Goal: Information Seeking & Learning: Learn about a topic

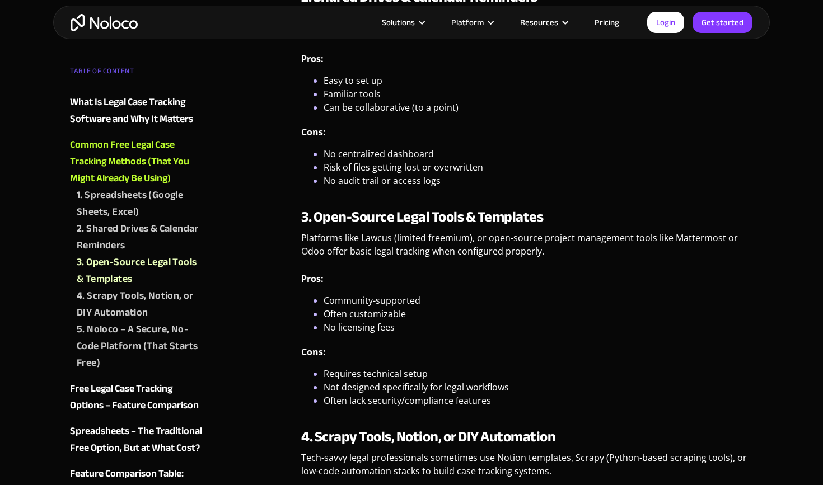
scroll to position [1763, 0]
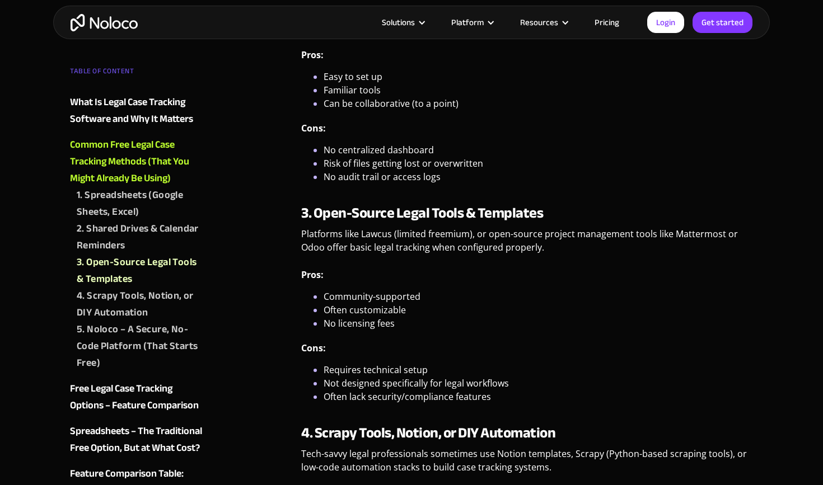
click at [695, 235] on p "Platforms like Lawcus (limited freemium), or open-source project management too…" at bounding box center [527, 244] width 452 height 35
drag, startPoint x: 672, startPoint y: 235, endPoint x: 720, endPoint y: 235, distance: 48.2
click at [720, 235] on p "Platforms like Lawcus (limited freemium), or open-source project management too…" at bounding box center [527, 244] width 452 height 35
click at [707, 233] on p "Platforms like Lawcus (limited freemium), or open-source project management too…" at bounding box center [527, 244] width 452 height 35
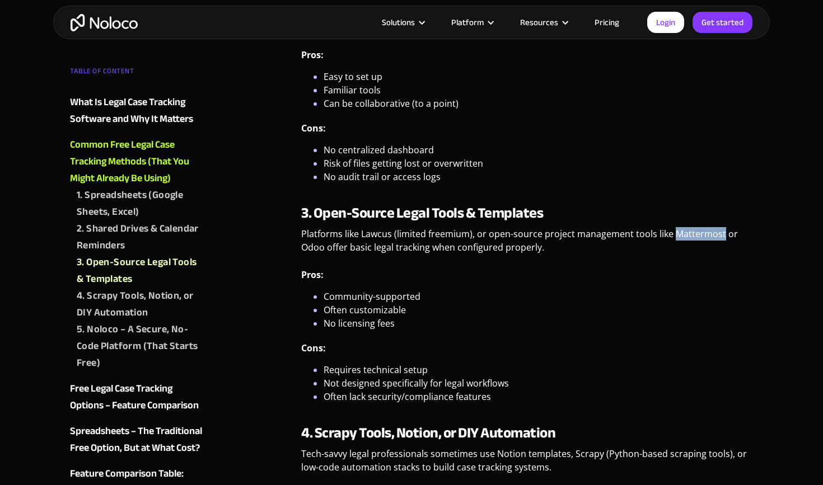
click at [707, 233] on p "Platforms like Lawcus (limited freemium), or open-source project management too…" at bounding box center [527, 244] width 452 height 35
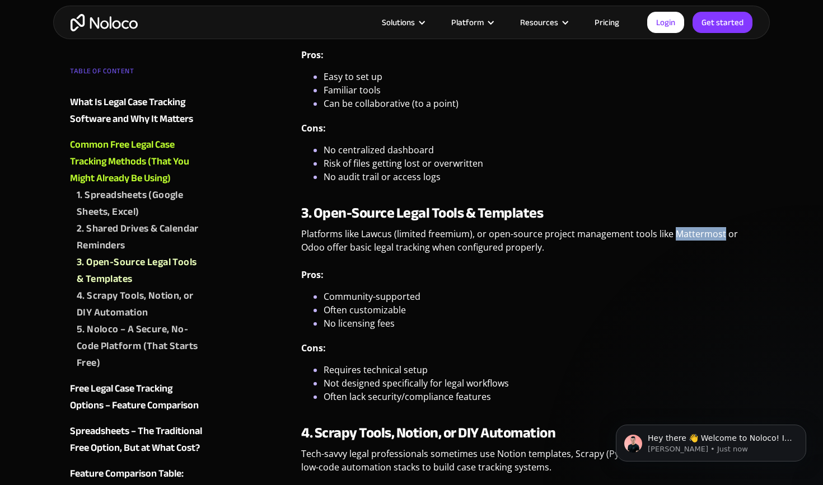
scroll to position [0, 0]
copy p "Mattermost"
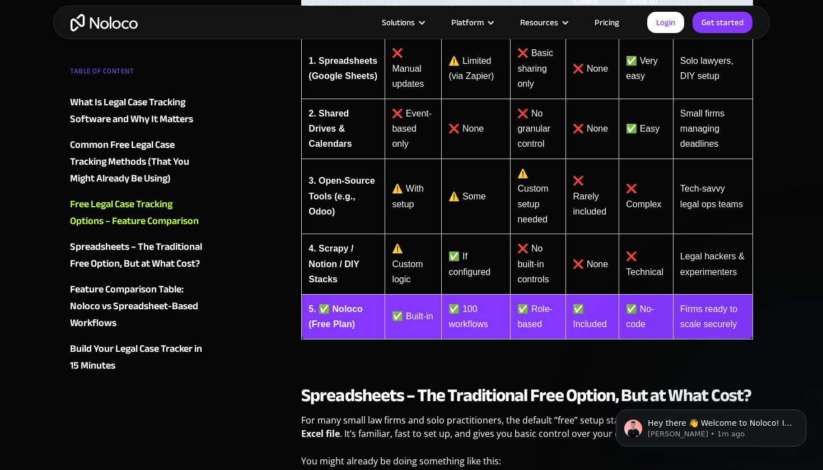
scroll to position [2743, 0]
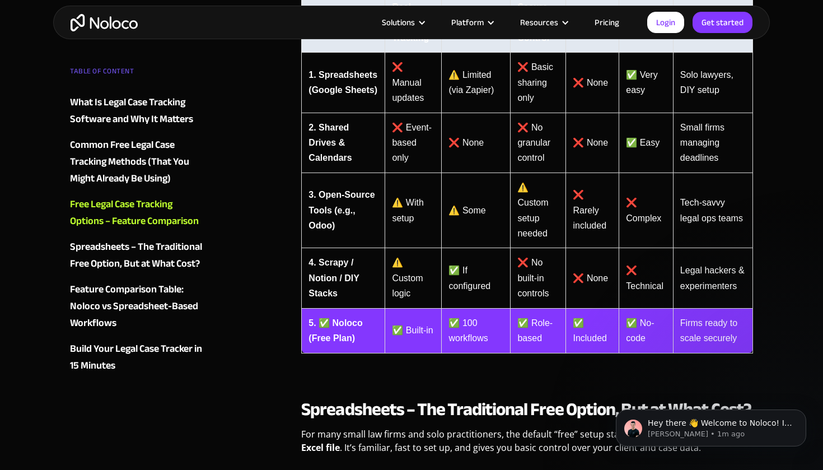
click at [412, 308] on td "✅ Built-in" at bounding box center [413, 330] width 57 height 45
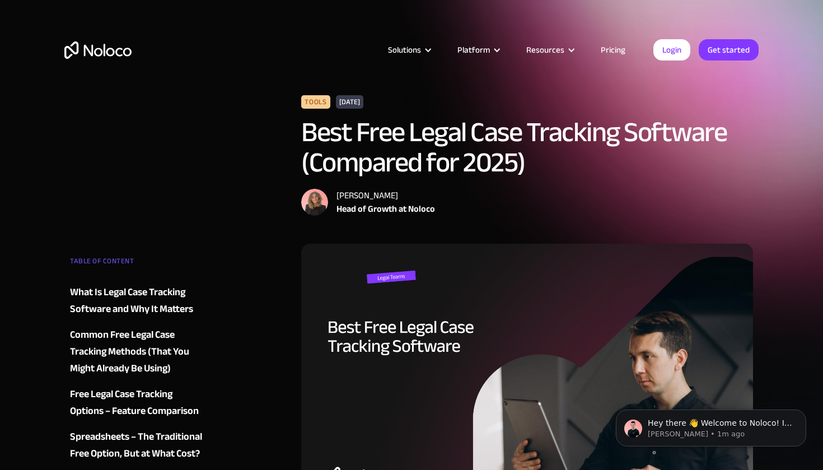
scroll to position [0, 0]
click at [613, 54] on link "Pricing" at bounding box center [613, 50] width 53 height 15
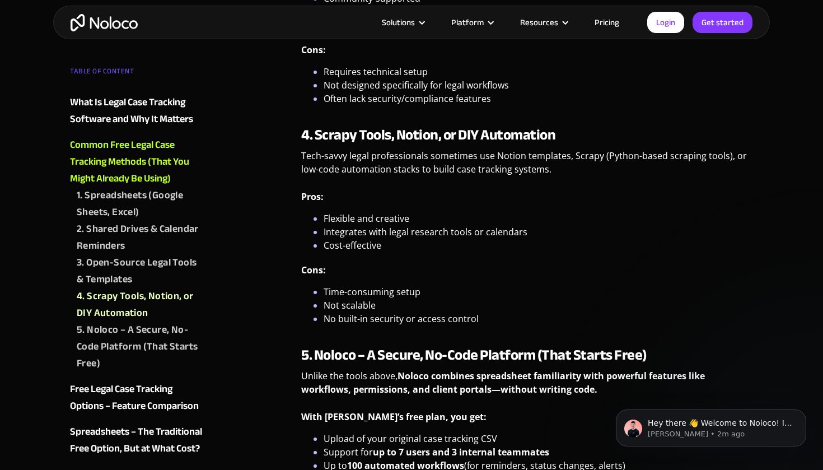
click at [134, 357] on div "5. Noloco – A Secure, No-Code Platform (That Starts Free)" at bounding box center [141, 346] width 129 height 50
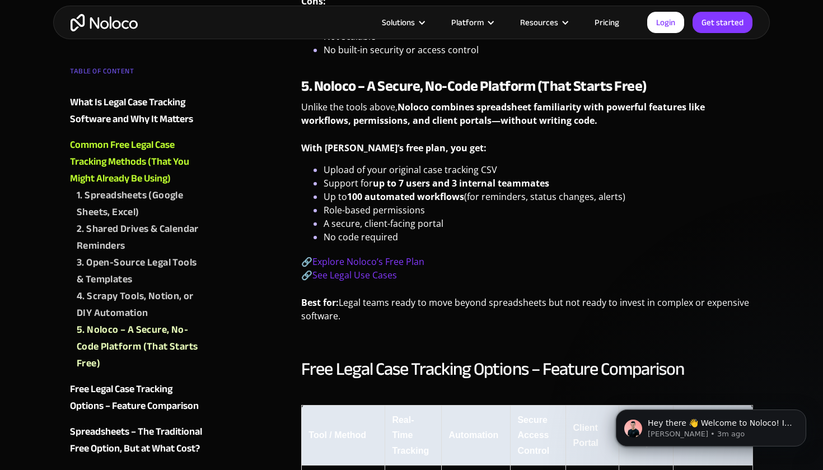
scroll to position [2331, 0]
